Goal: Task Accomplishment & Management: Use online tool/utility

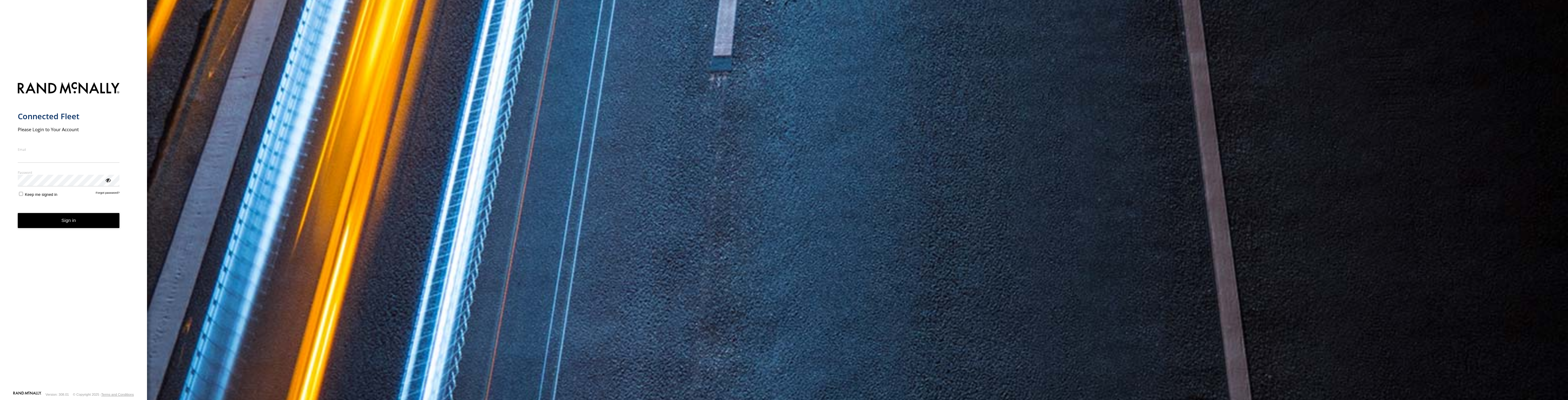
type input "**********"
click at [63, 220] on form "**********" at bounding box center [74, 234] width 112 height 312
click at [63, 221] on button "Sign in" at bounding box center [69, 220] width 102 height 15
click at [78, 223] on button "Sign in" at bounding box center [69, 220] width 102 height 15
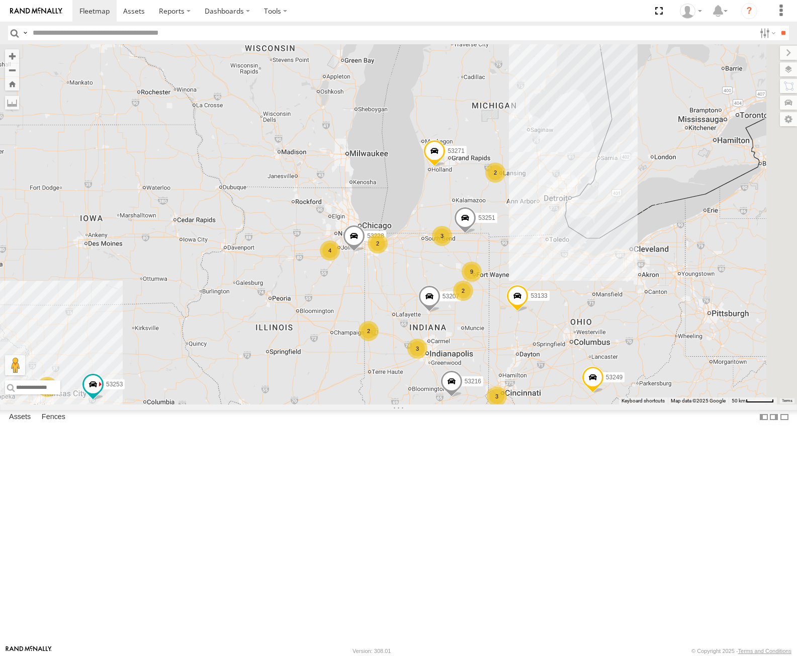
drag, startPoint x: 619, startPoint y: 303, endPoint x: 422, endPoint y: 223, distance: 212.8
click at [422, 223] on div "53271 53216 53221 53133 53253 53249 5 4 9 4 3 3 2 3 7 53251 2 53207 2 2 53228" at bounding box center [398, 224] width 797 height 360
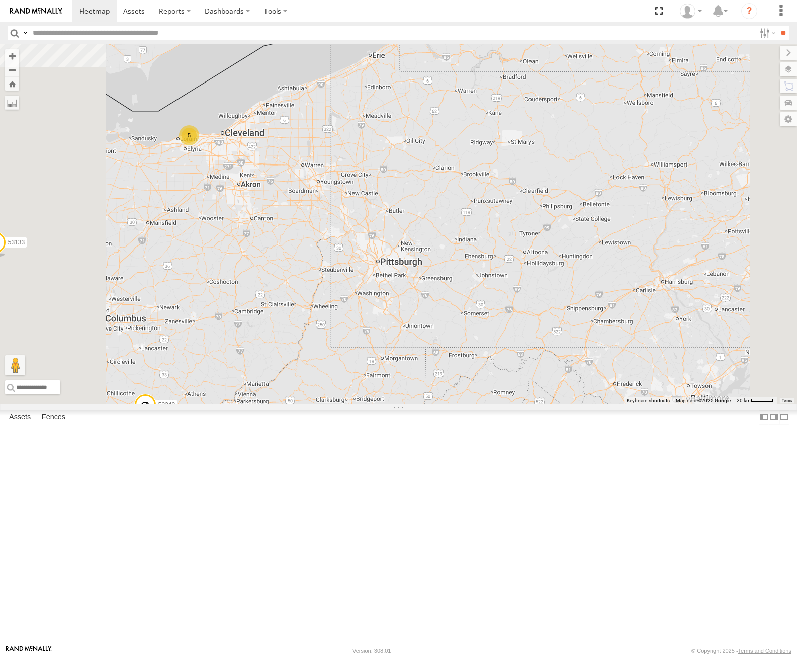
drag, startPoint x: 408, startPoint y: 247, endPoint x: 634, endPoint y: 306, distance: 233.6
click at [635, 306] on div "53271 53216 53221 53133 53253 53249 53251 53207 53228 5" at bounding box center [398, 224] width 797 height 360
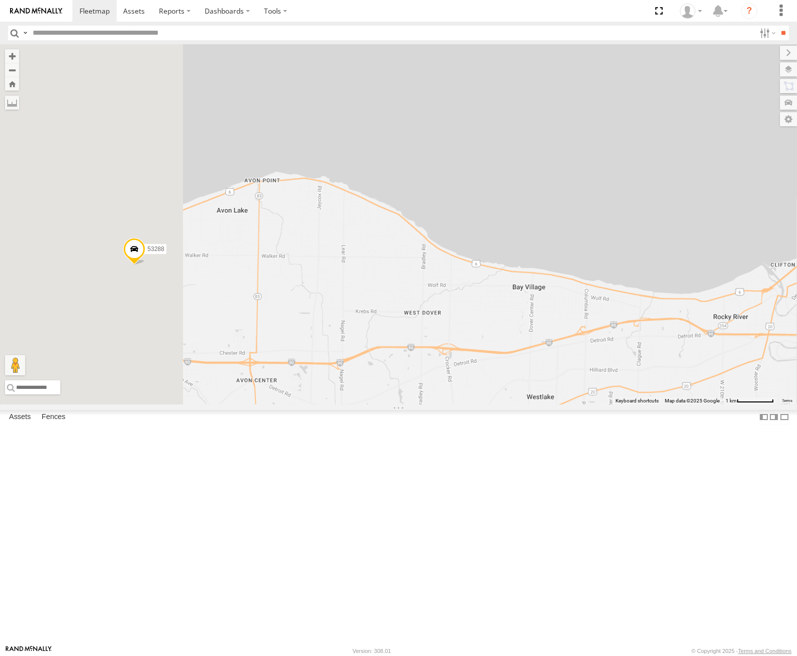
drag, startPoint x: 540, startPoint y: 384, endPoint x: 640, endPoint y: 377, distance: 100.3
click at [640, 377] on div "53271 53216 53221 53133 53253 53249 53251 53207 53228 53280 53262 53247 53258 5…" at bounding box center [398, 224] width 797 height 360
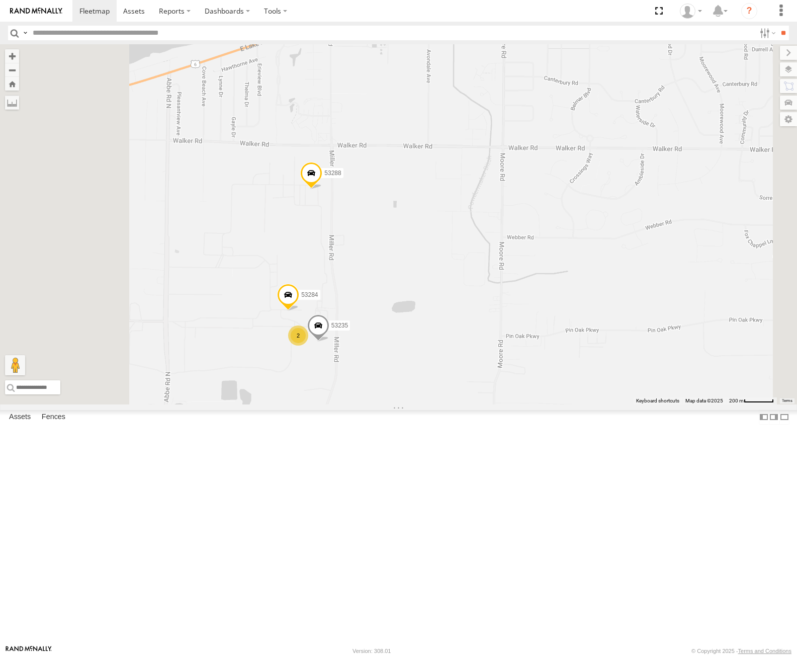
drag, startPoint x: 538, startPoint y: 414, endPoint x: 597, endPoint y: 390, distance: 63.4
click at [597, 390] on div "53271 53216 53221 53133 53253 53249 53251 53207 53228 53280 53262 53247 53258 5…" at bounding box center [398, 224] width 797 height 360
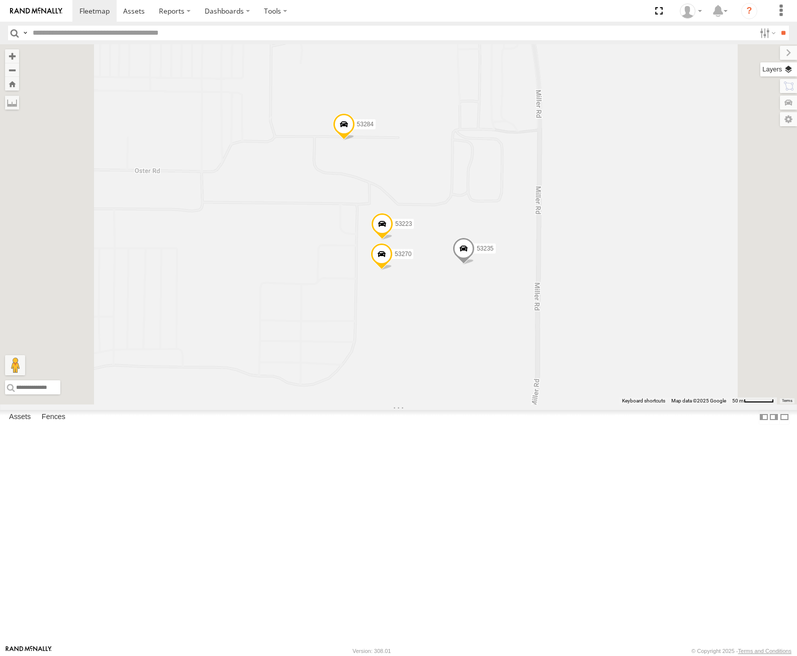
click at [789, 66] on label at bounding box center [779, 69] width 37 height 14
click at [0, 0] on div "Basemaps" at bounding box center [0, 0] width 0 height 0
click at [0, 0] on span "Basemaps" at bounding box center [0, 0] width 0 height 0
click at [0, 0] on span "Satellite" at bounding box center [0, 0] width 0 height 0
